Goal: Navigation & Orientation: Find specific page/section

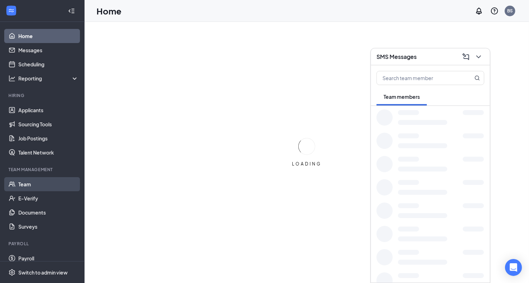
click at [54, 183] on link "Team" at bounding box center [48, 184] width 60 height 14
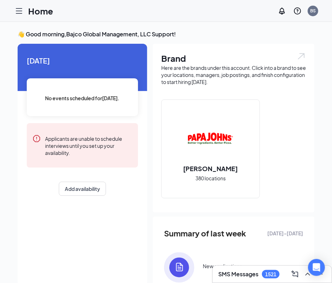
click at [17, 12] on icon "Hamburger" at bounding box center [19, 11] width 8 height 8
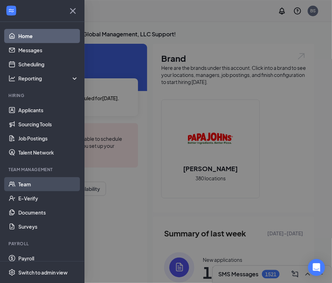
click at [37, 185] on link "Team" at bounding box center [48, 184] width 60 height 14
